Goal: Information Seeking & Learning: Learn about a topic

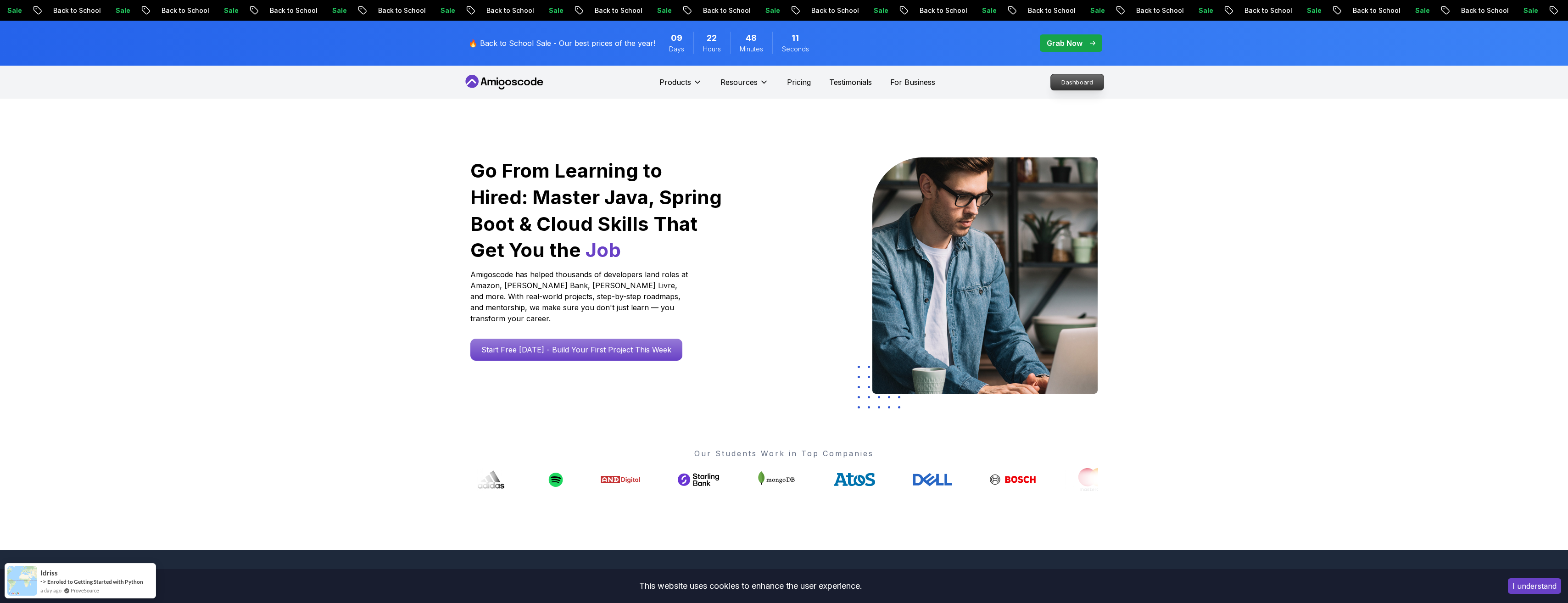
click at [1082, 82] on p "Dashboard" at bounding box center [1077, 82] width 53 height 16
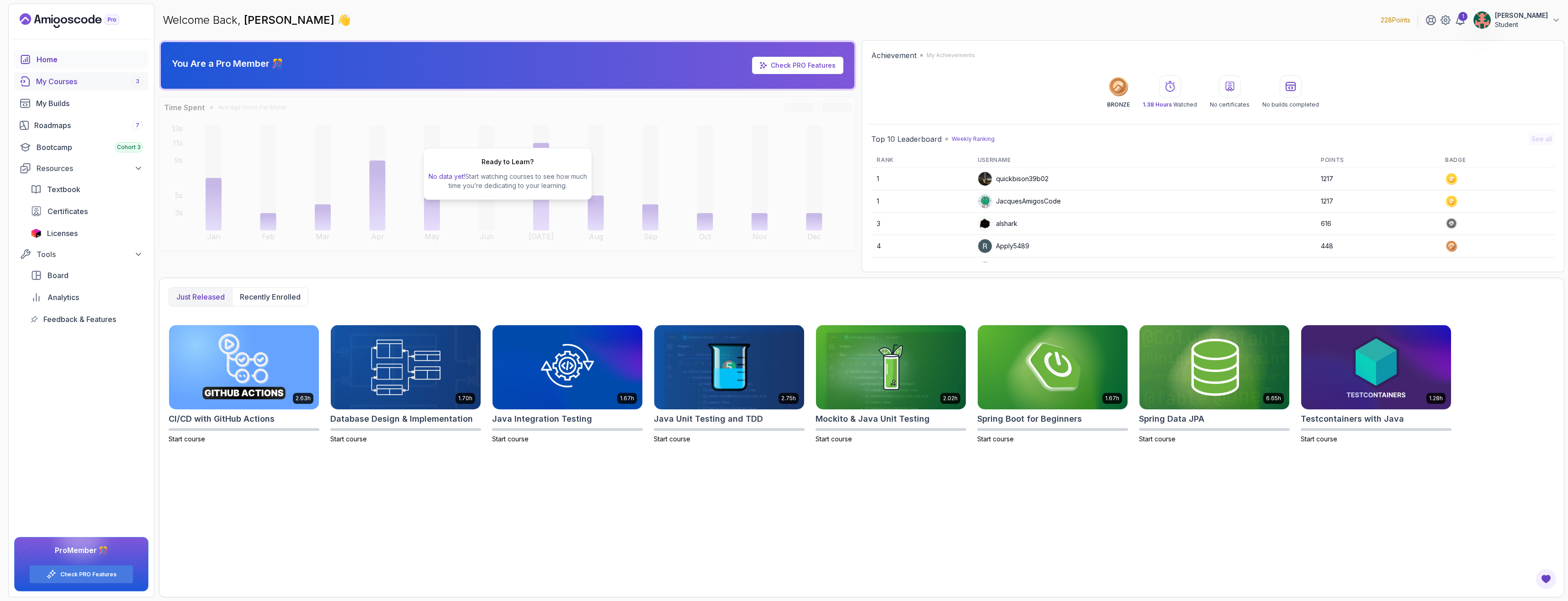
click at [70, 86] on div "My Courses 3" at bounding box center [89, 81] width 107 height 11
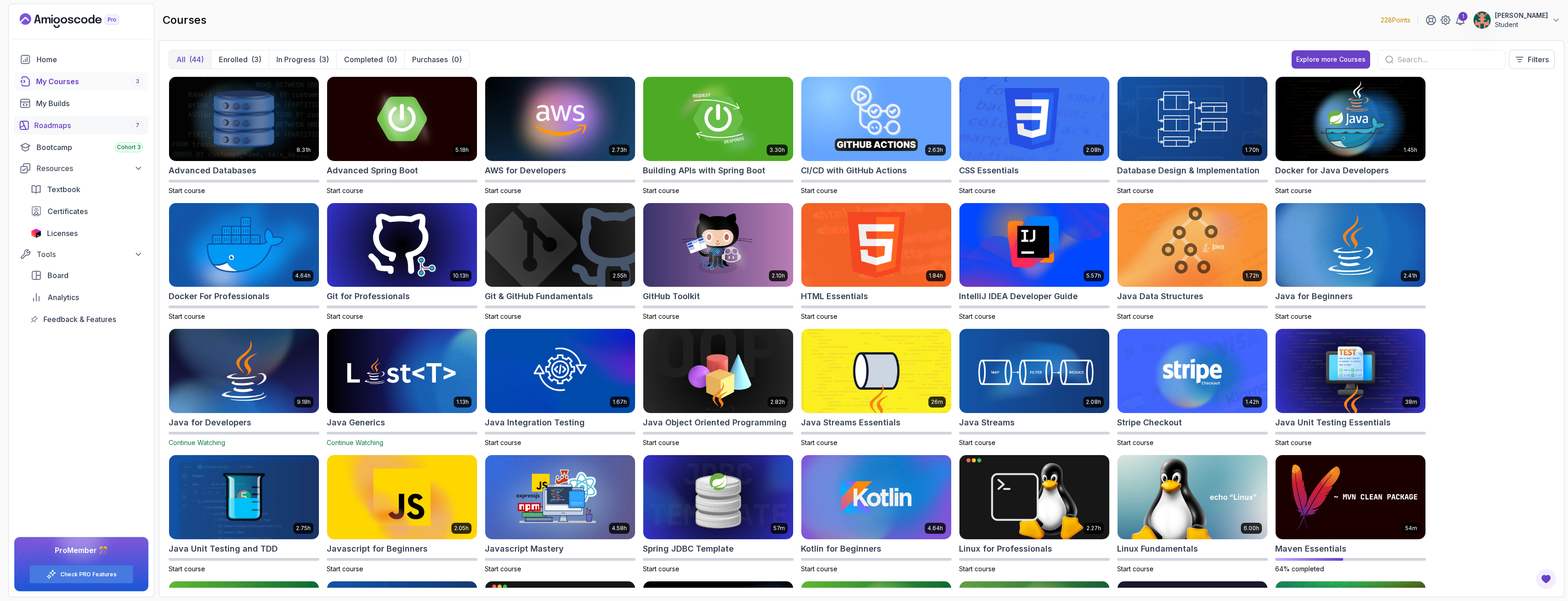
click at [65, 126] on div "Roadmaps 7" at bounding box center [88, 125] width 109 height 11
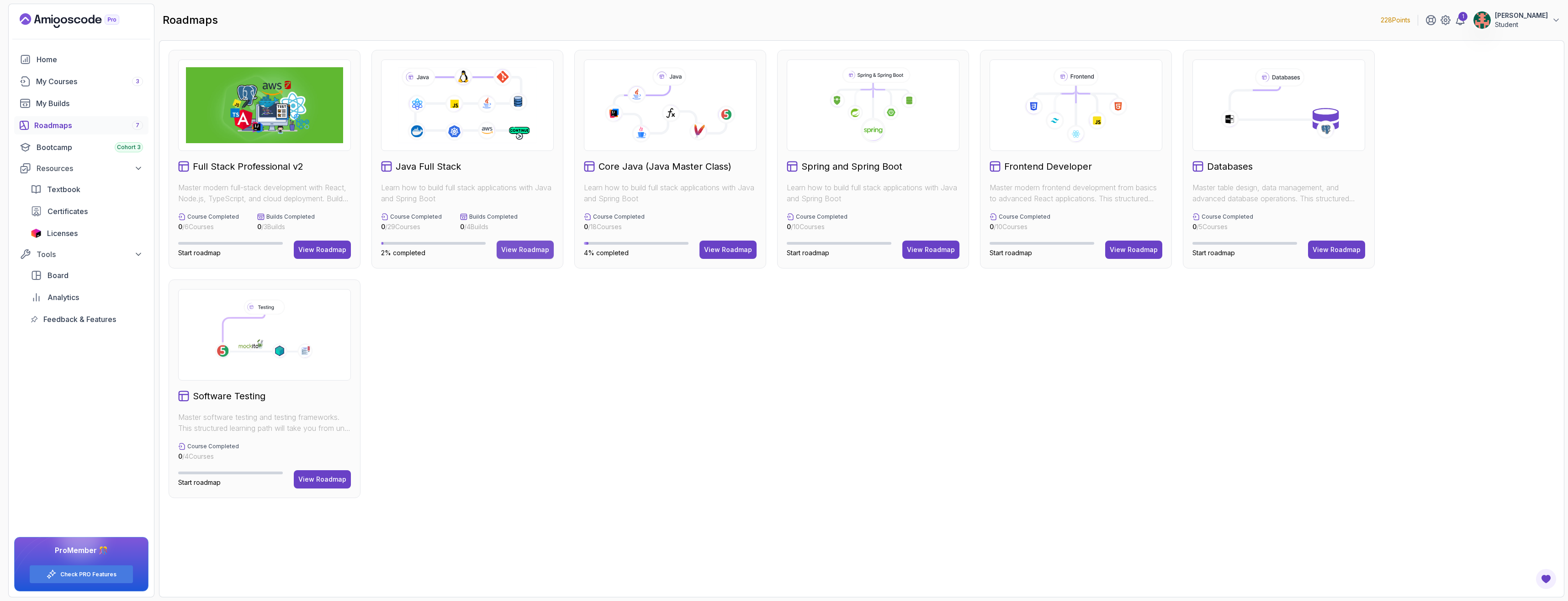
click at [517, 255] on button "View Roadmap" at bounding box center [525, 249] width 57 height 18
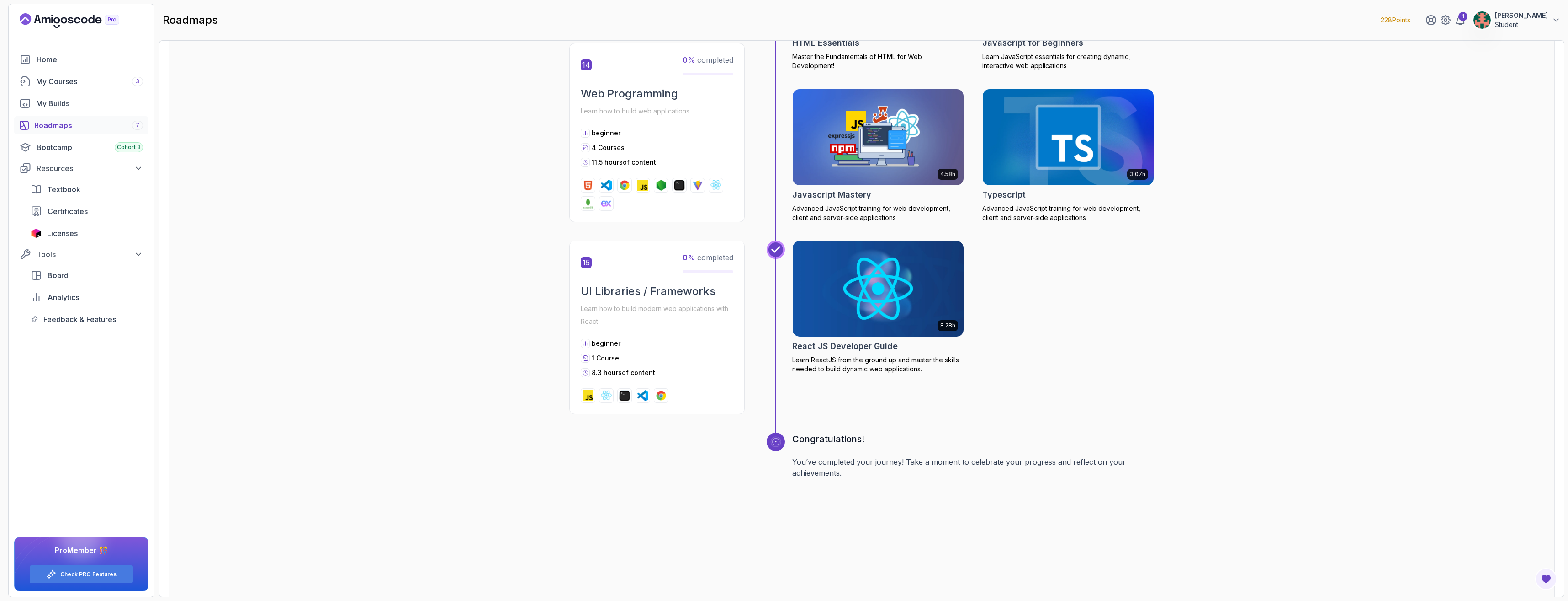
scroll to position [3383, 0]
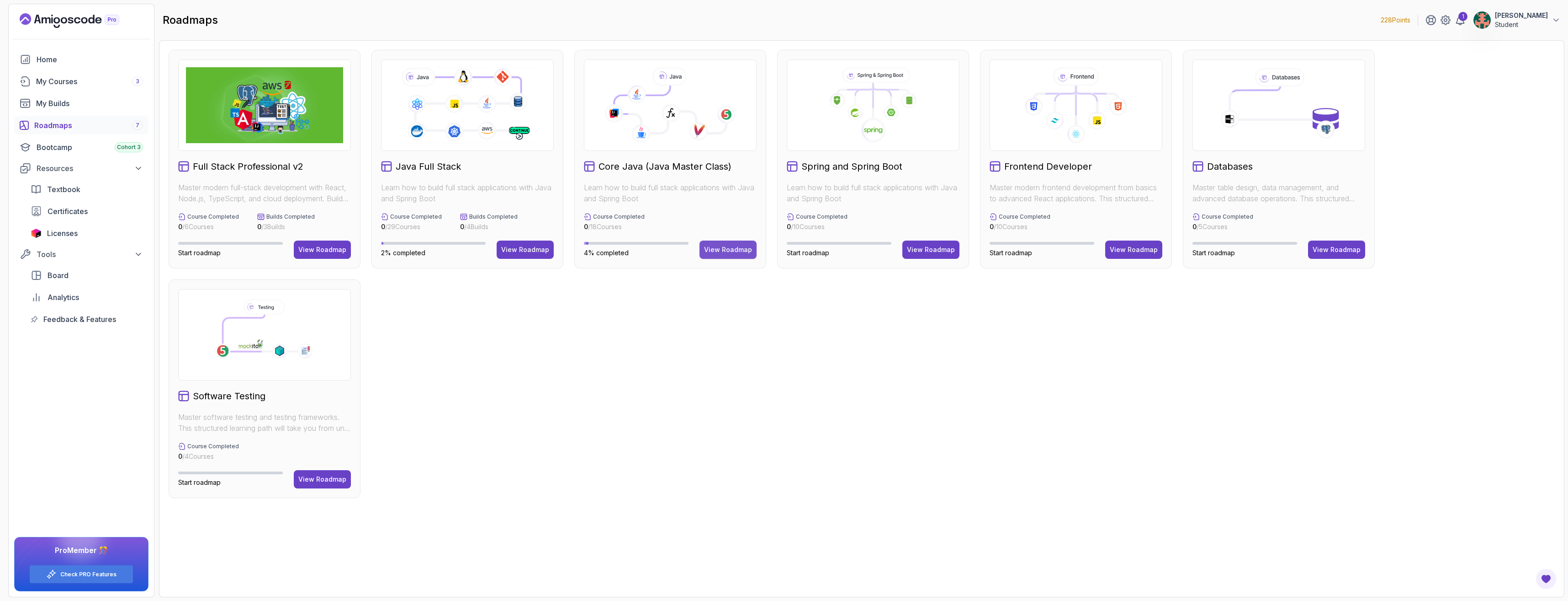
click at [718, 249] on div "View Roadmap" at bounding box center [728, 249] width 48 height 9
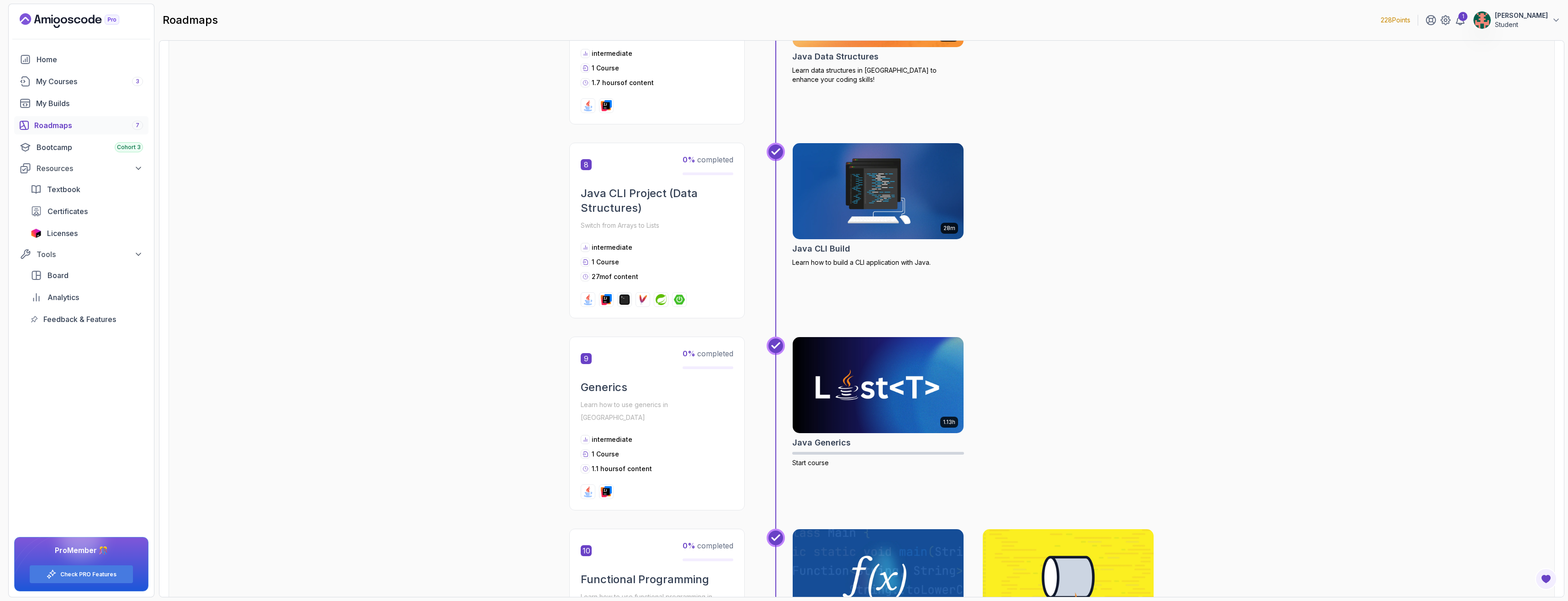
scroll to position [1371, 0]
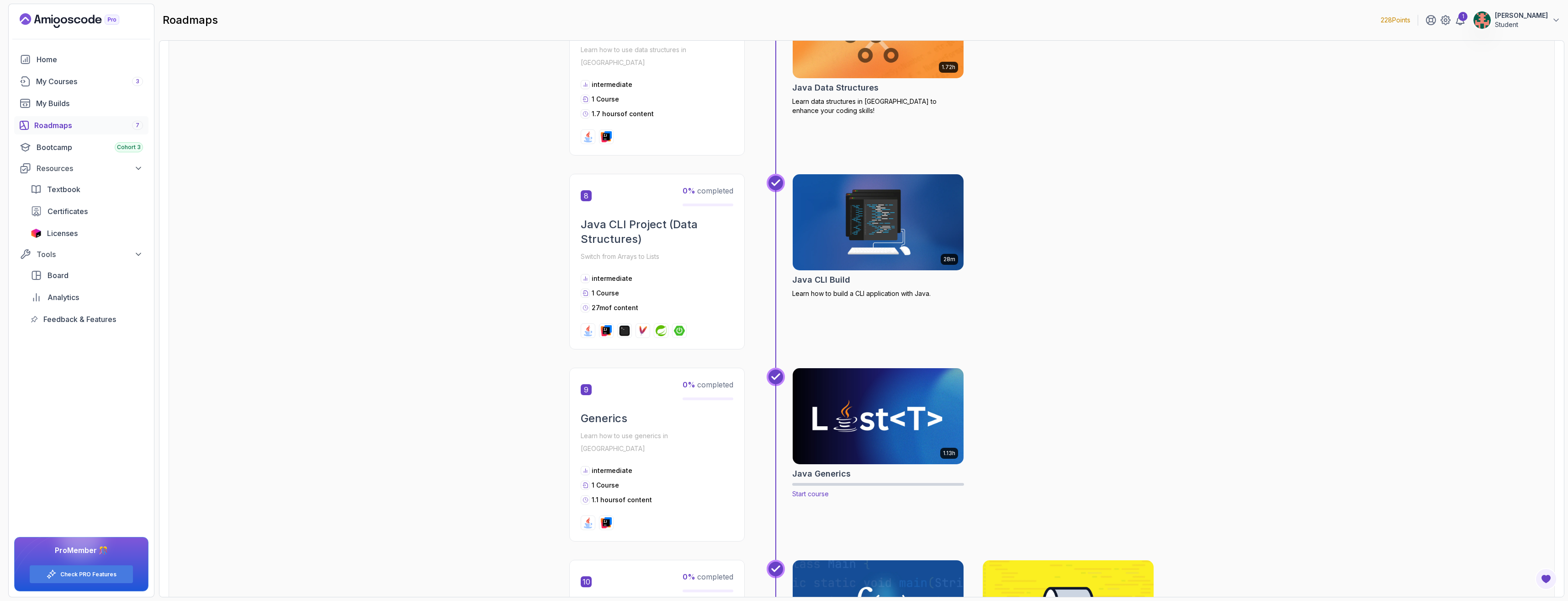
click at [874, 383] on img at bounding box center [878, 415] width 180 height 101
